Goal: Task Accomplishment & Management: Complete application form

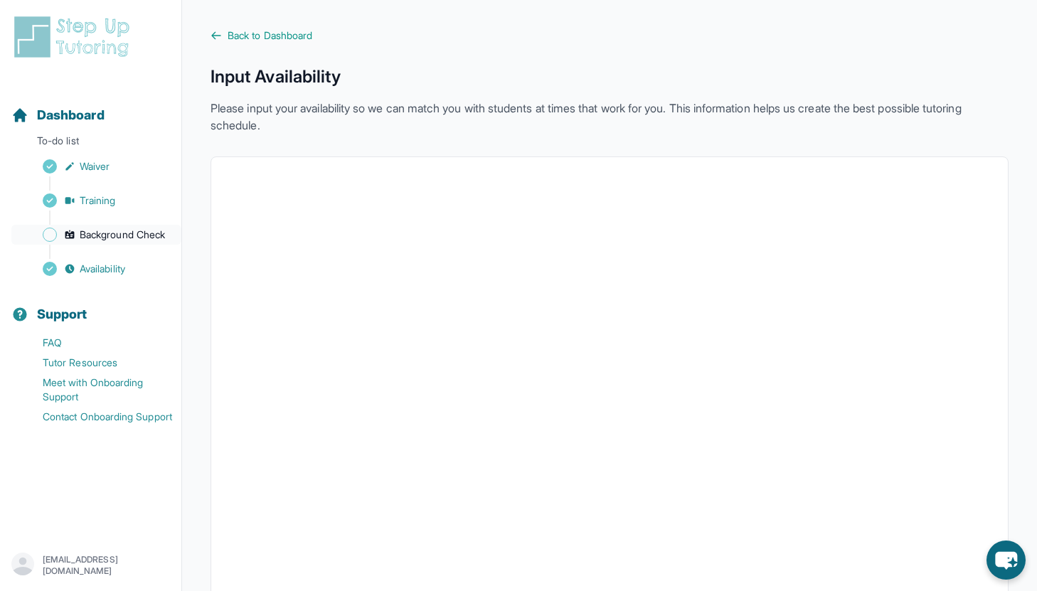
click at [127, 242] on link "Background Check" at bounding box center [96, 235] width 170 height 20
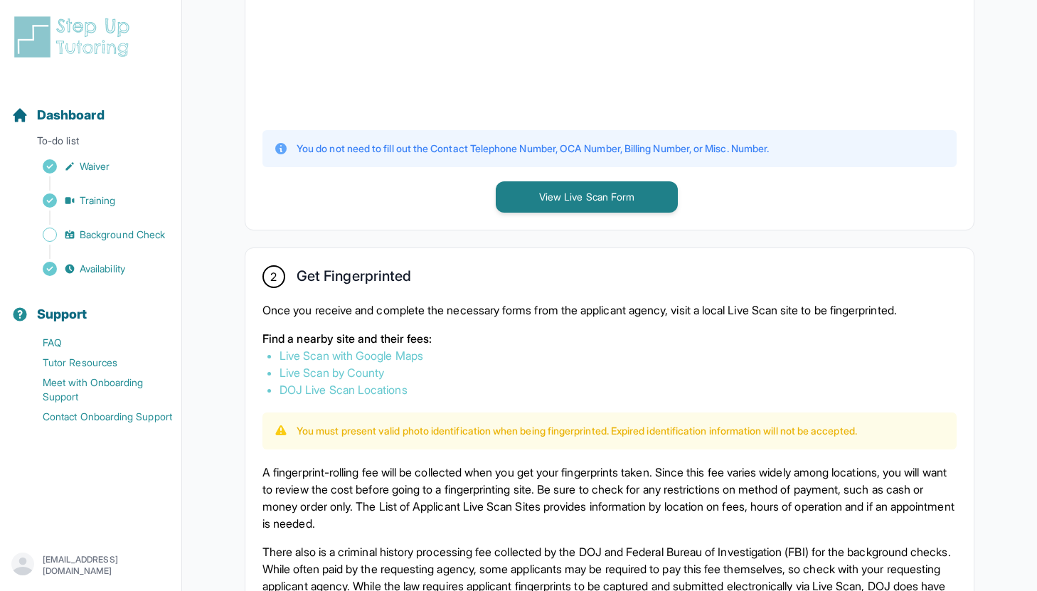
scroll to position [576, 0]
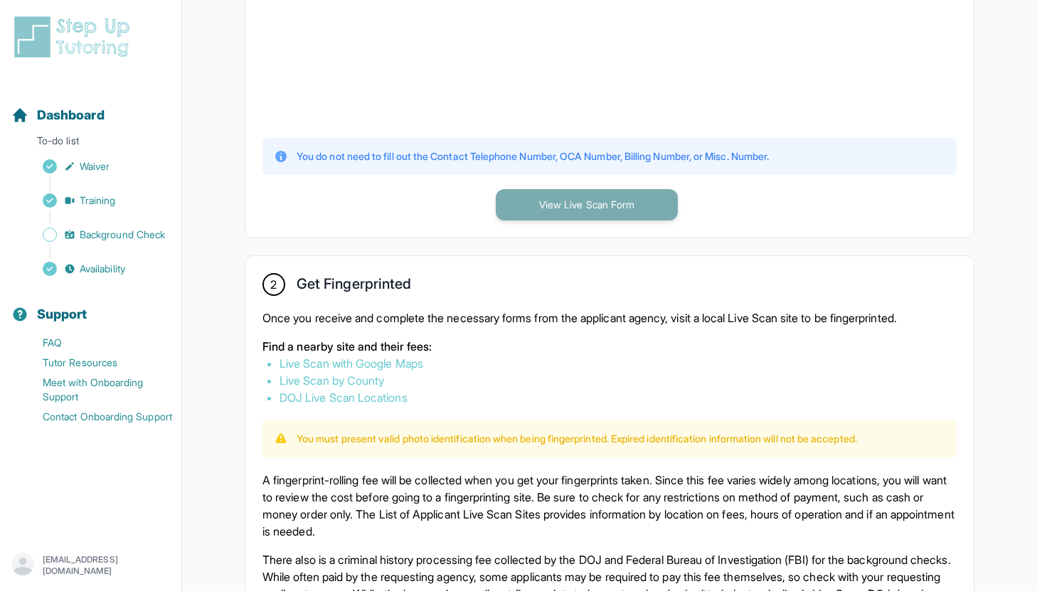
click at [601, 210] on button "View Live Scan Form" at bounding box center [587, 204] width 182 height 31
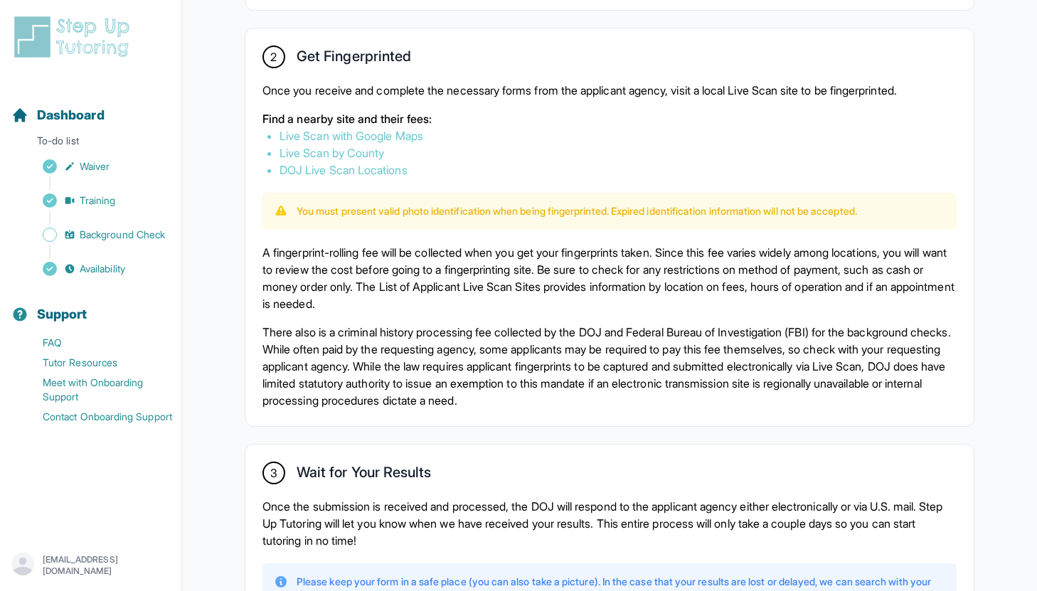
scroll to position [943, 0]
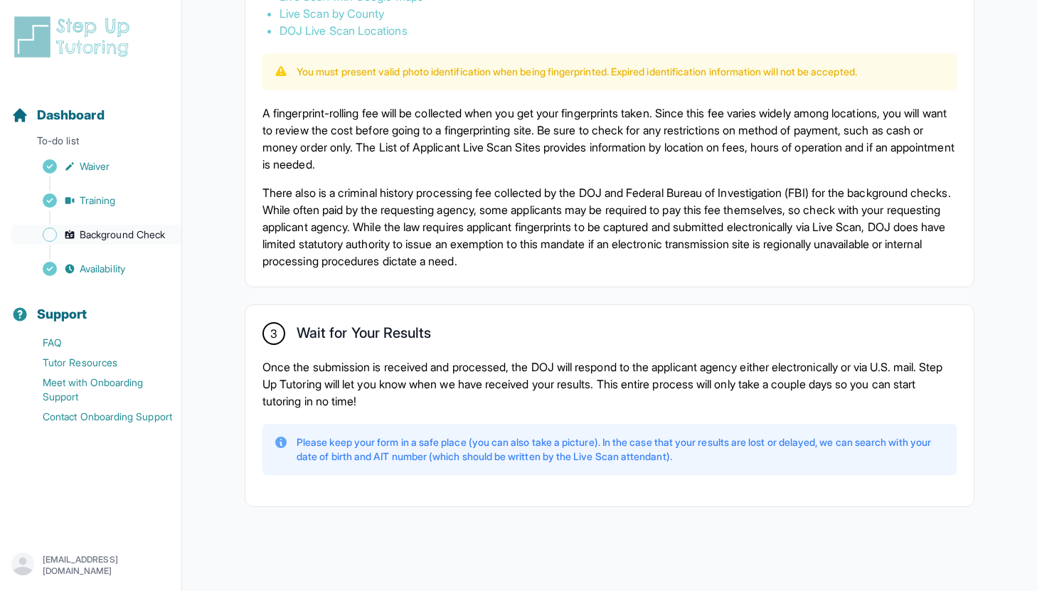
click at [112, 229] on span "Background Check" at bounding box center [122, 235] width 85 height 14
click at [48, 146] on p "To-do list" at bounding box center [91, 144] width 170 height 20
click at [59, 107] on span "Dashboard" at bounding box center [71, 115] width 68 height 20
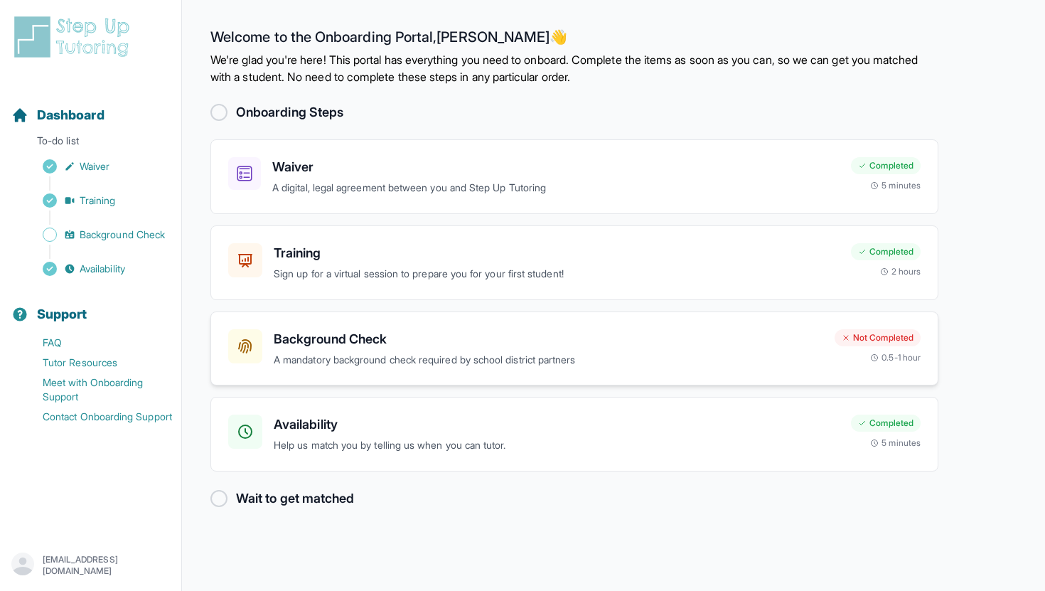
click at [853, 355] on div "Not Completed 0.5-1 hour" at bounding box center [878, 346] width 86 height 34
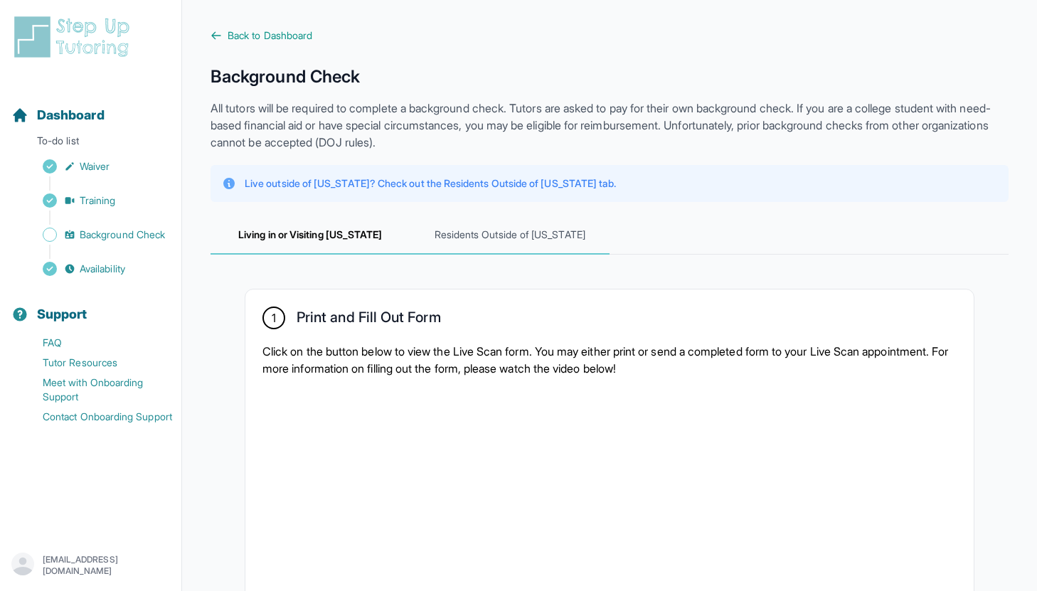
click at [515, 246] on span "Residents Outside of [US_STATE]" at bounding box center [510, 235] width 200 height 38
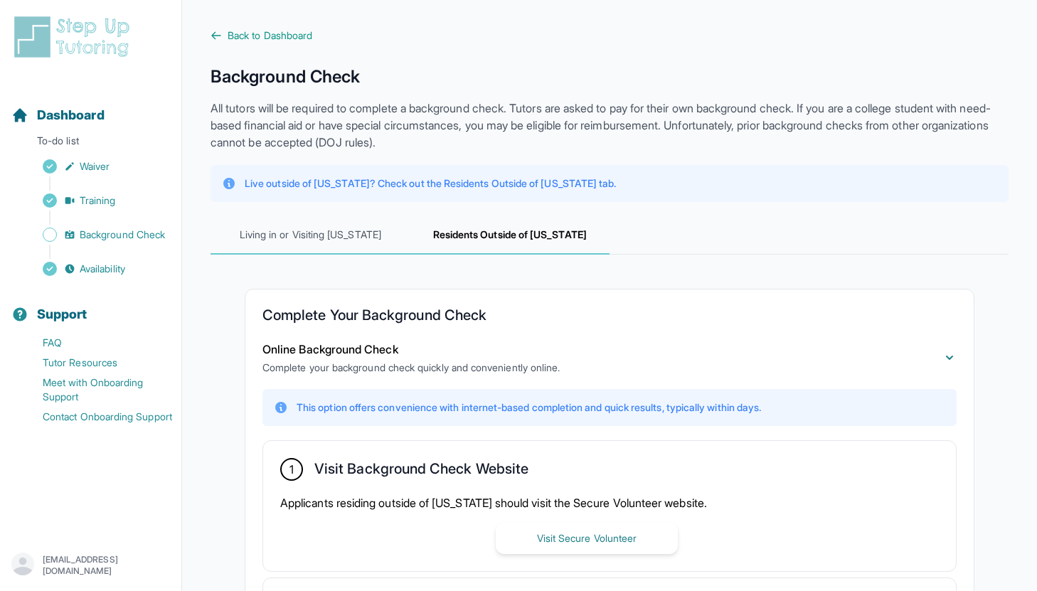
click at [319, 241] on span "Living in or Visiting [US_STATE]" at bounding box center [310, 235] width 200 height 38
